Goal: Transaction & Acquisition: Purchase product/service

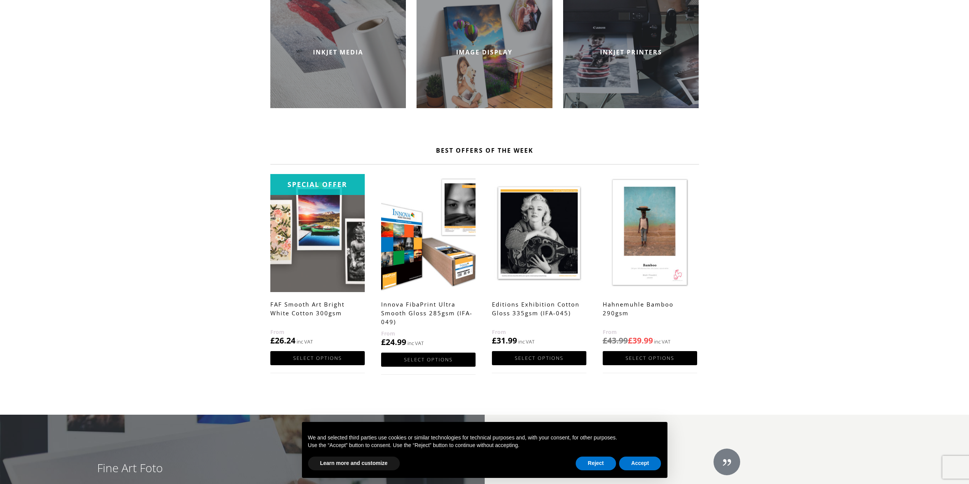
scroll to position [387, 0]
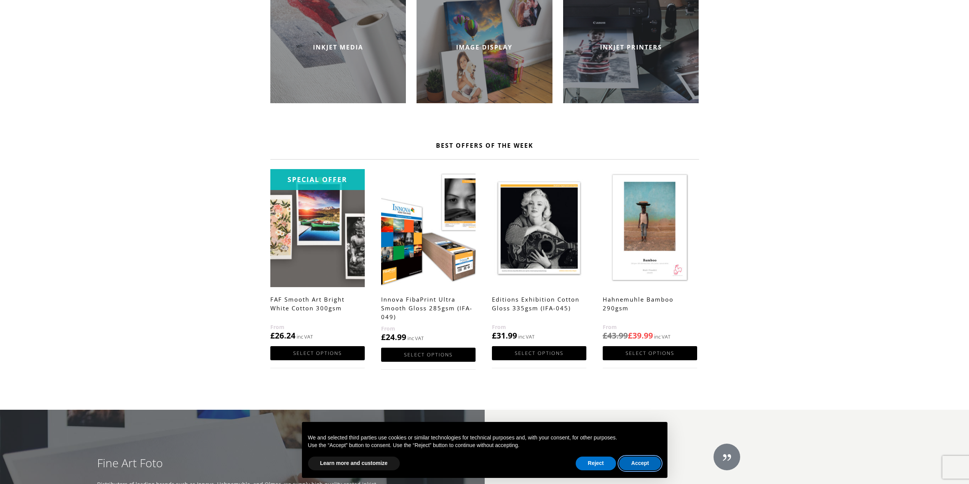
click at [637, 464] on button "Accept" at bounding box center [640, 464] width 42 height 14
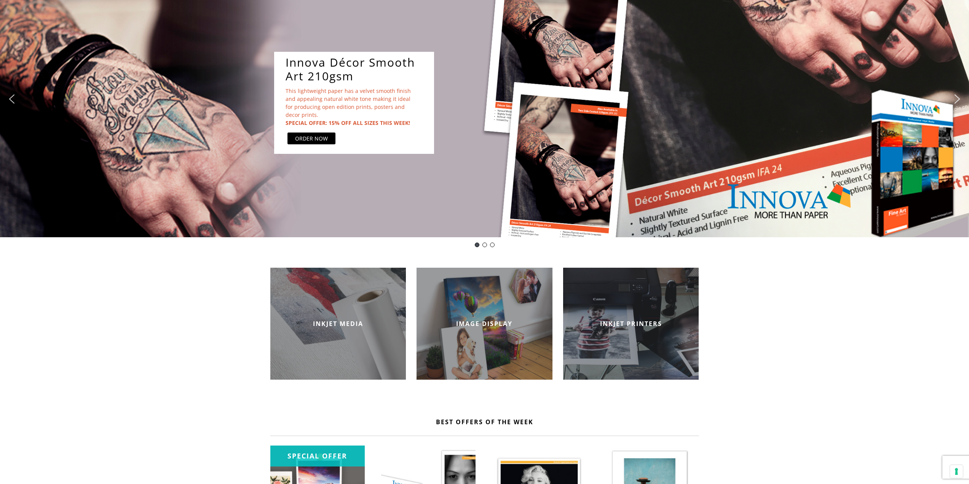
scroll to position [120, 0]
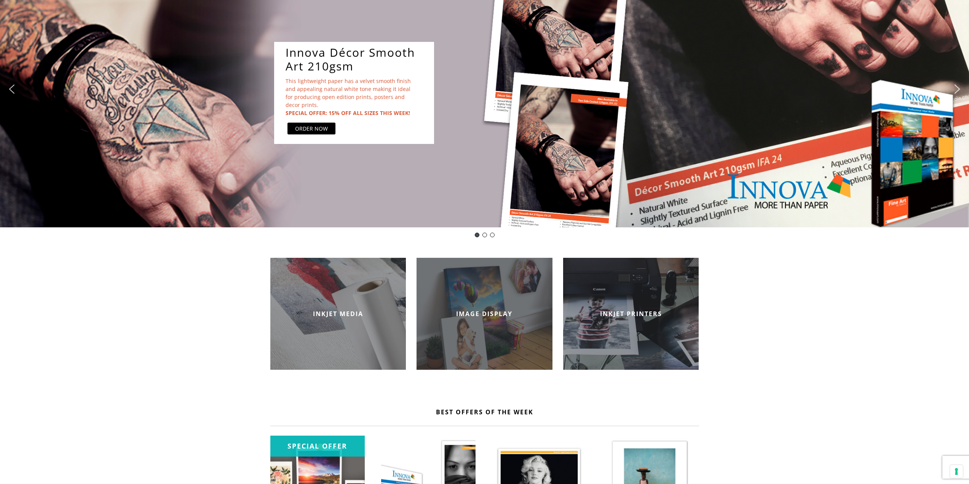
click at [513, 337] on div "IMAGE DISPLAY" at bounding box center [485, 314] width 136 height 112
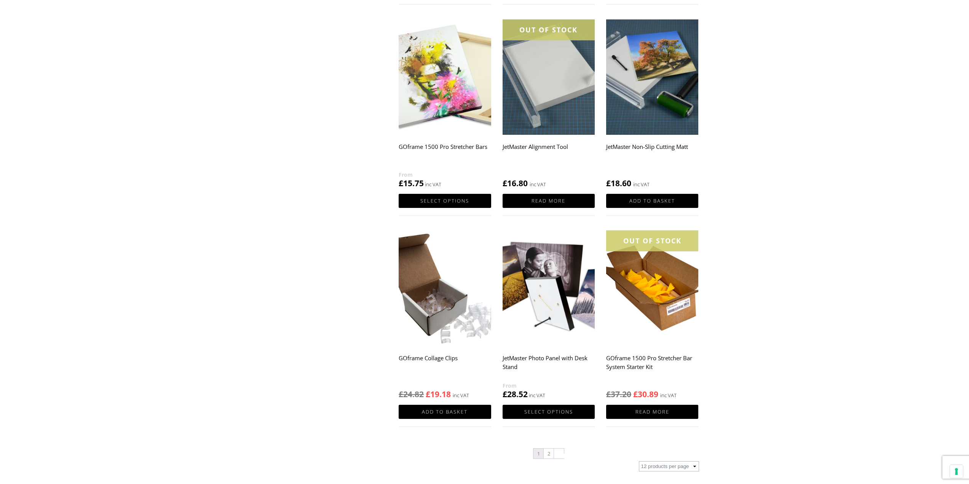
scroll to position [549, 0]
click at [442, 135] on link "GOframe 1500 Pro Stretcher Bars £ 15.75" at bounding box center [445, 104] width 92 height 170
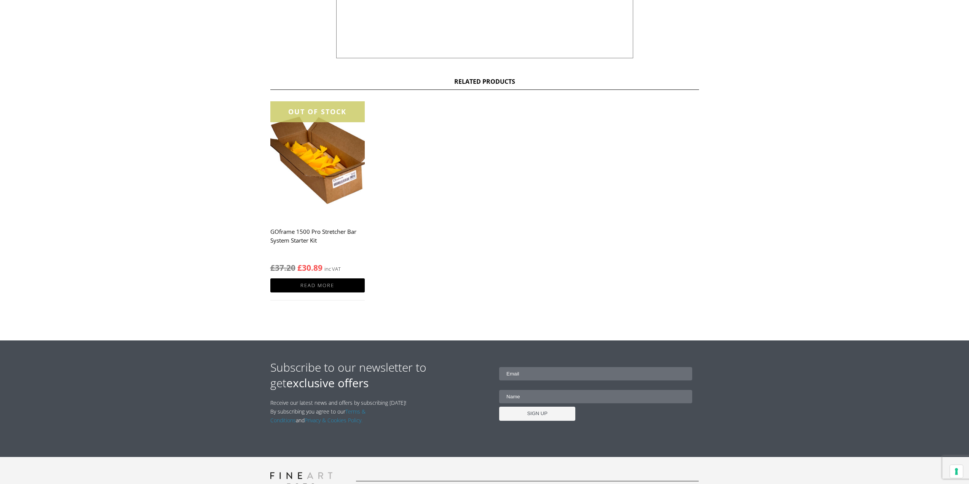
scroll to position [656, 0]
